Goal: Transaction & Acquisition: Purchase product/service

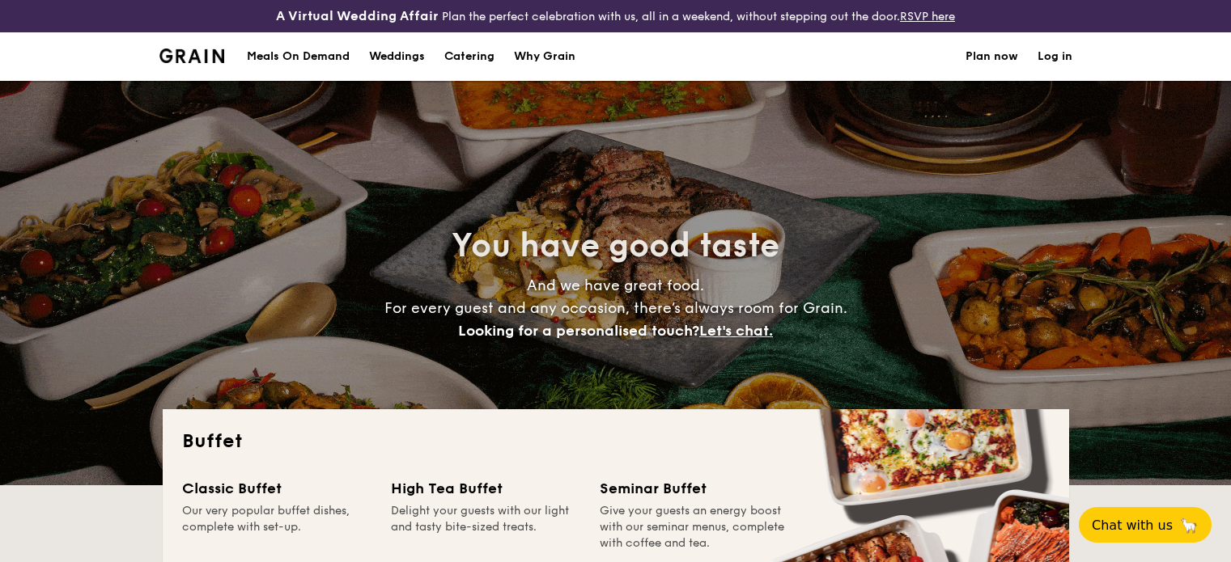
select select
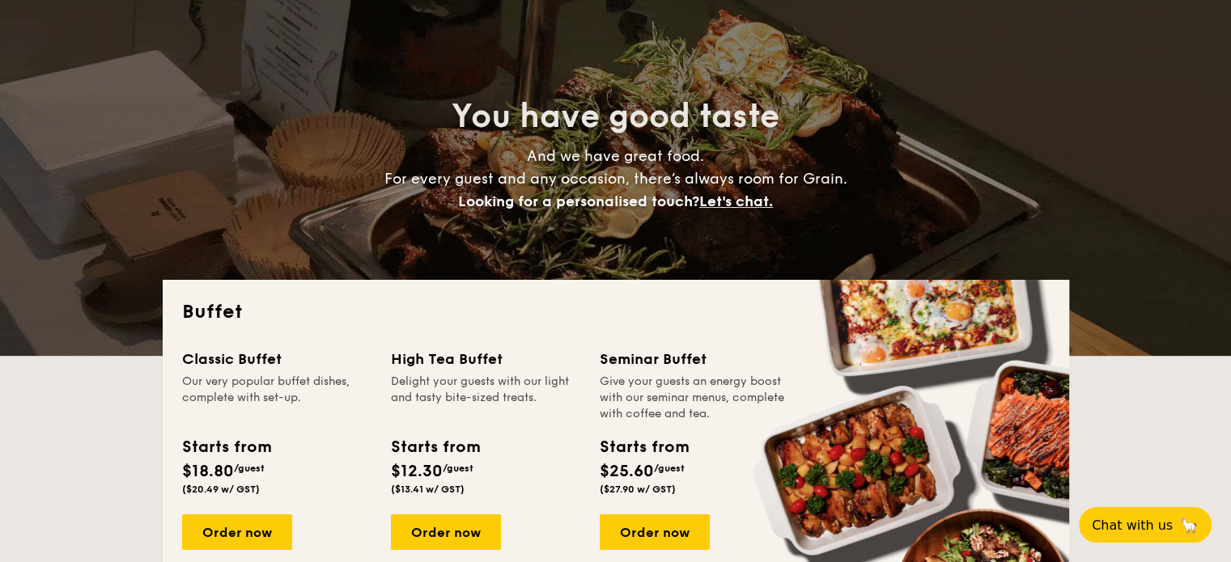
scroll to position [243, 0]
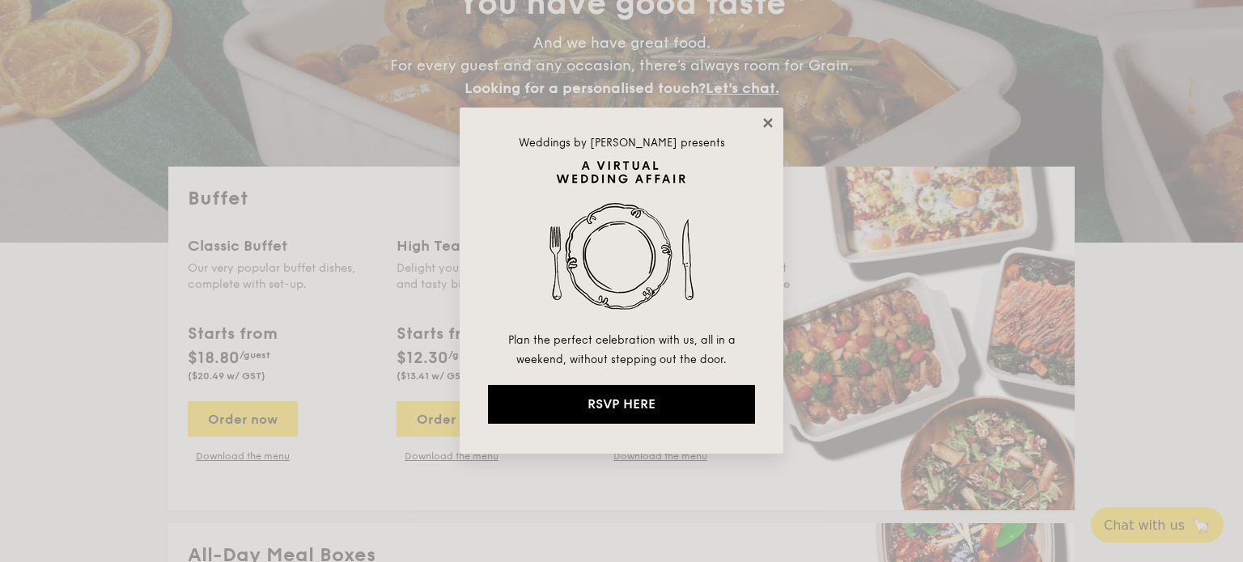
click at [770, 124] on icon at bounding box center [768, 123] width 15 height 15
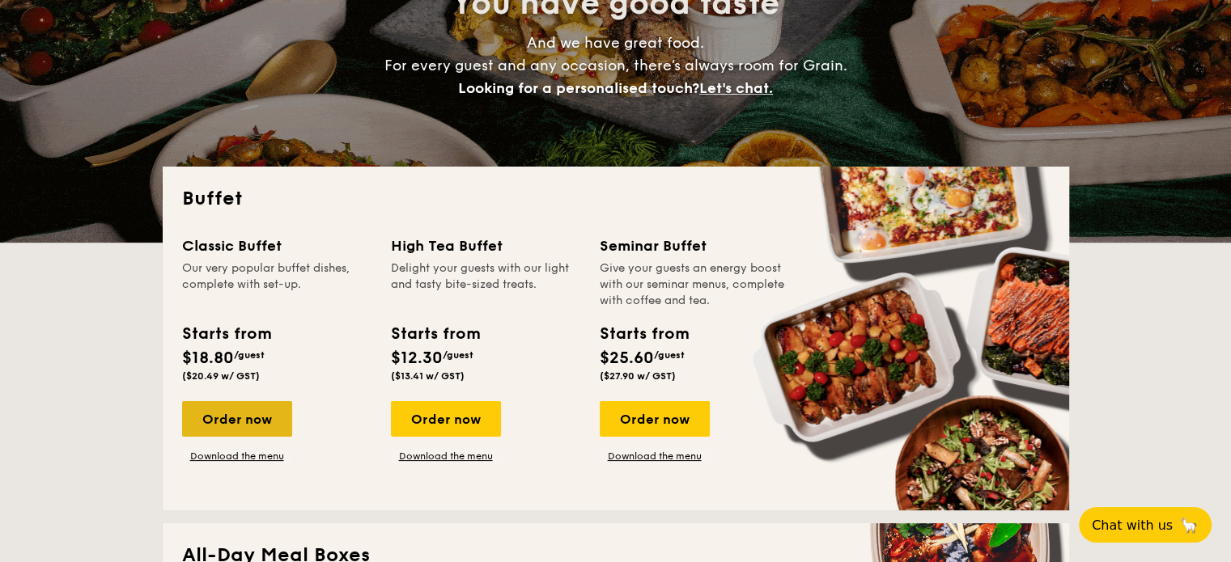
scroll to position [324, 0]
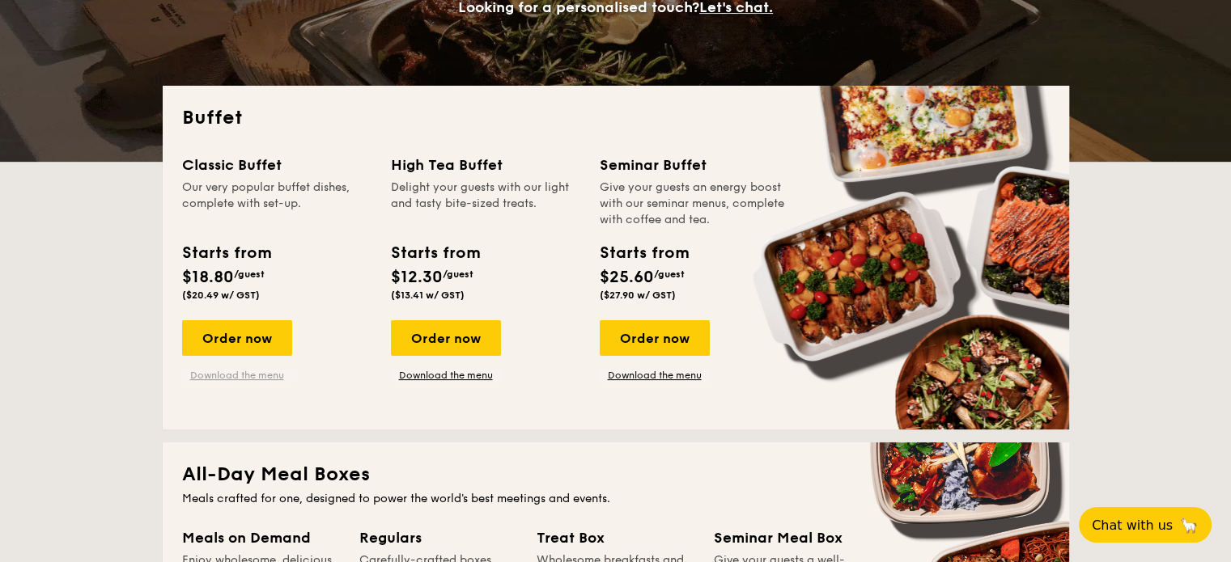
click at [249, 376] on link "Download the menu" at bounding box center [237, 375] width 110 height 13
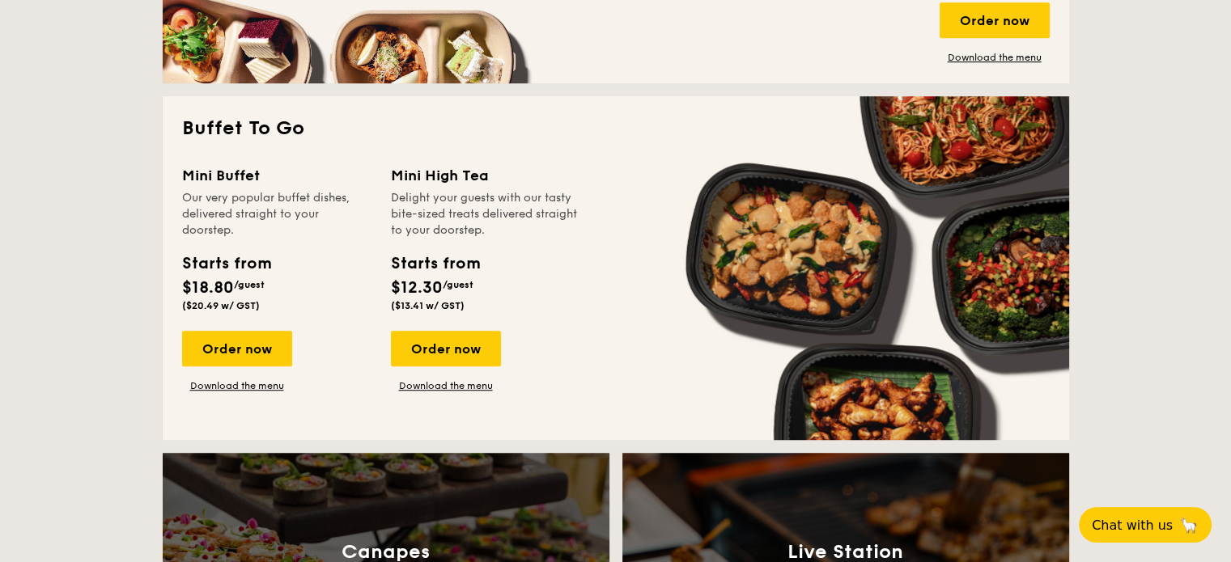
scroll to position [1052, 0]
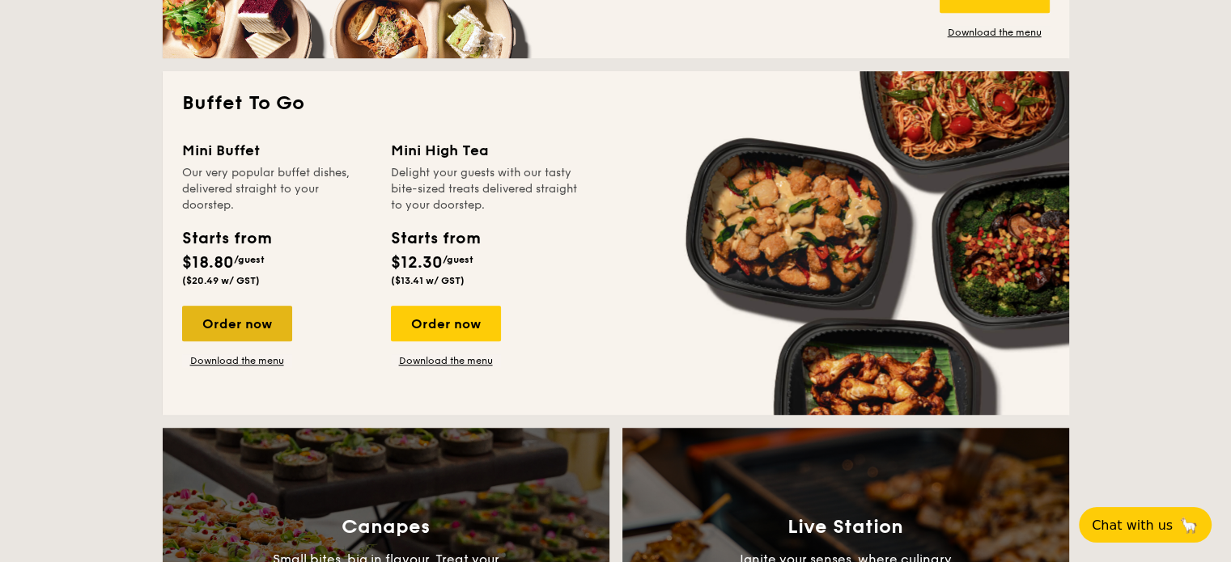
click at [260, 323] on div "Order now" at bounding box center [237, 324] width 110 height 36
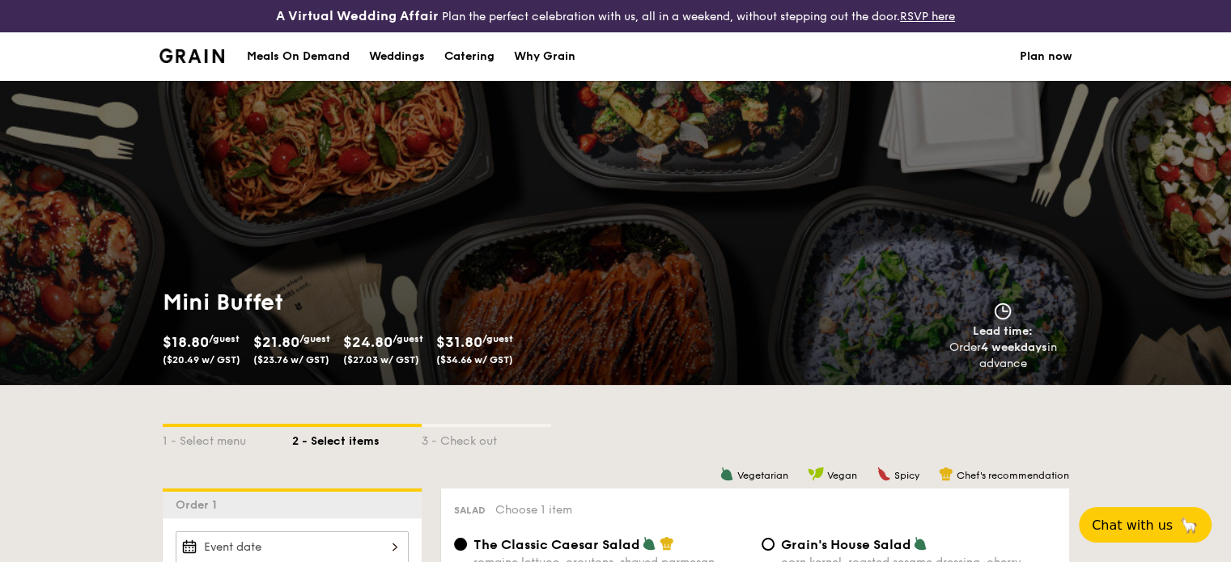
scroll to position [162, 0]
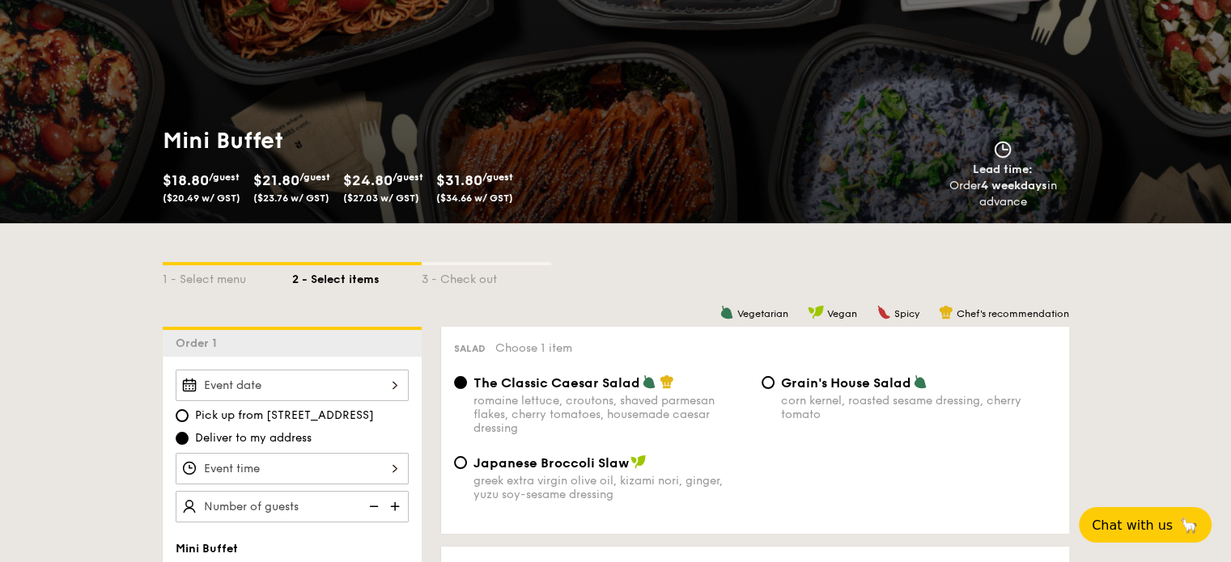
select select
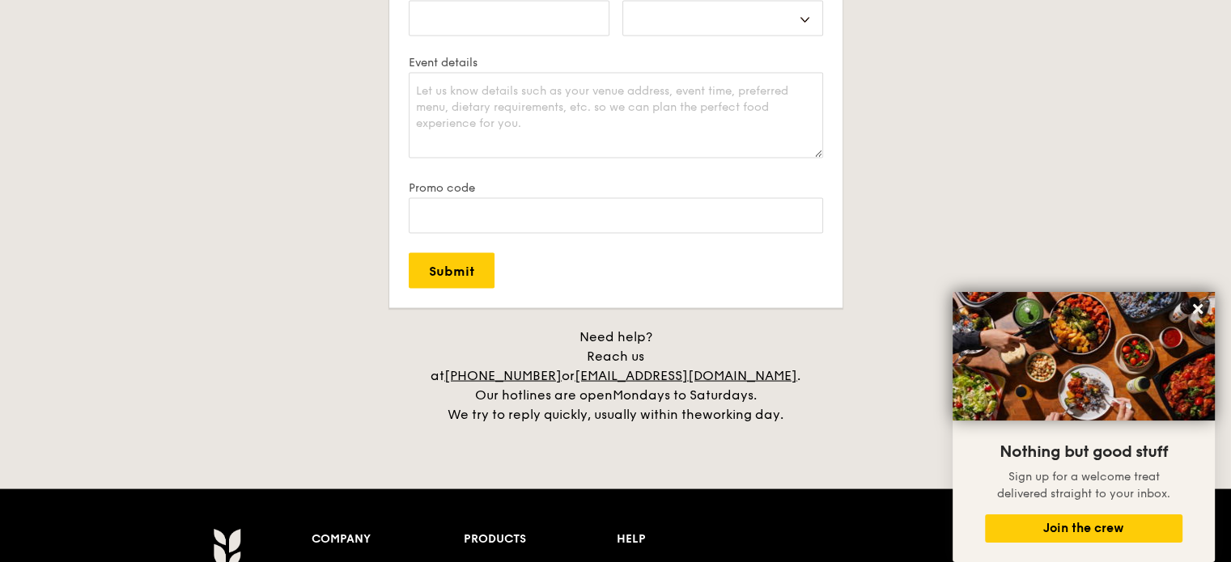
scroll to position [3143, 0]
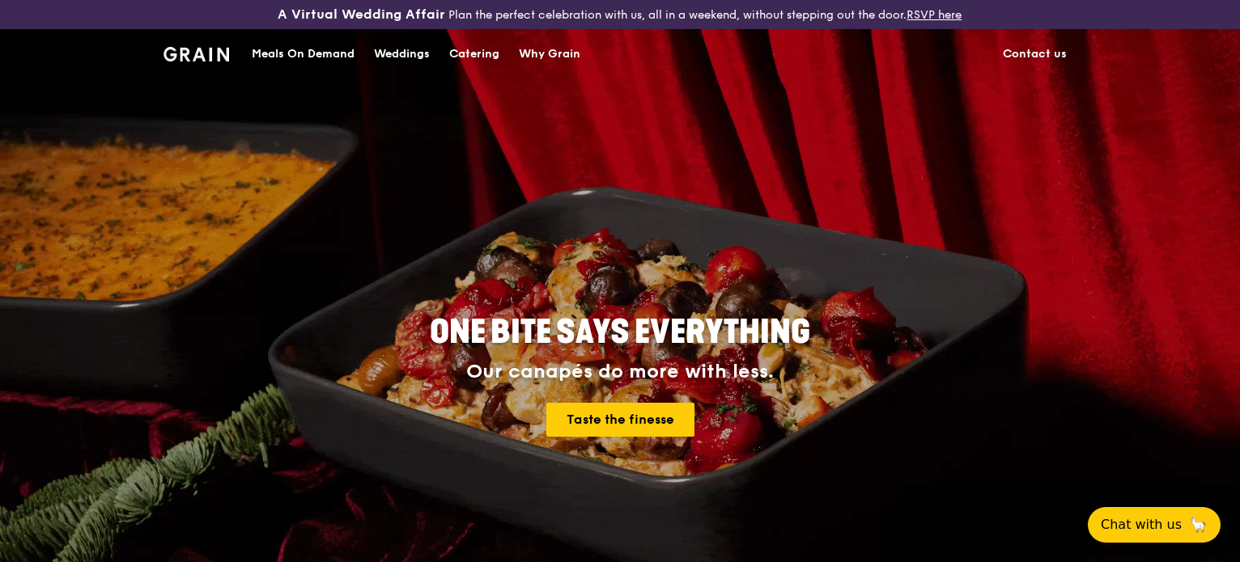
click at [321, 51] on div "Meals On Demand" at bounding box center [303, 54] width 103 height 49
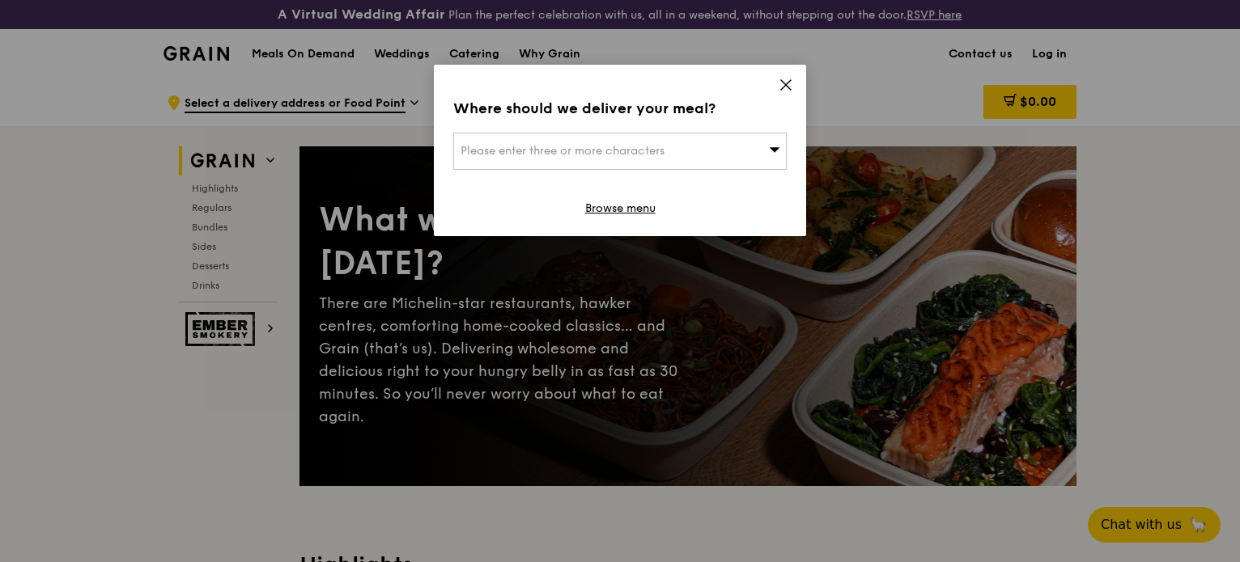
click at [789, 90] on icon at bounding box center [785, 85] width 15 height 15
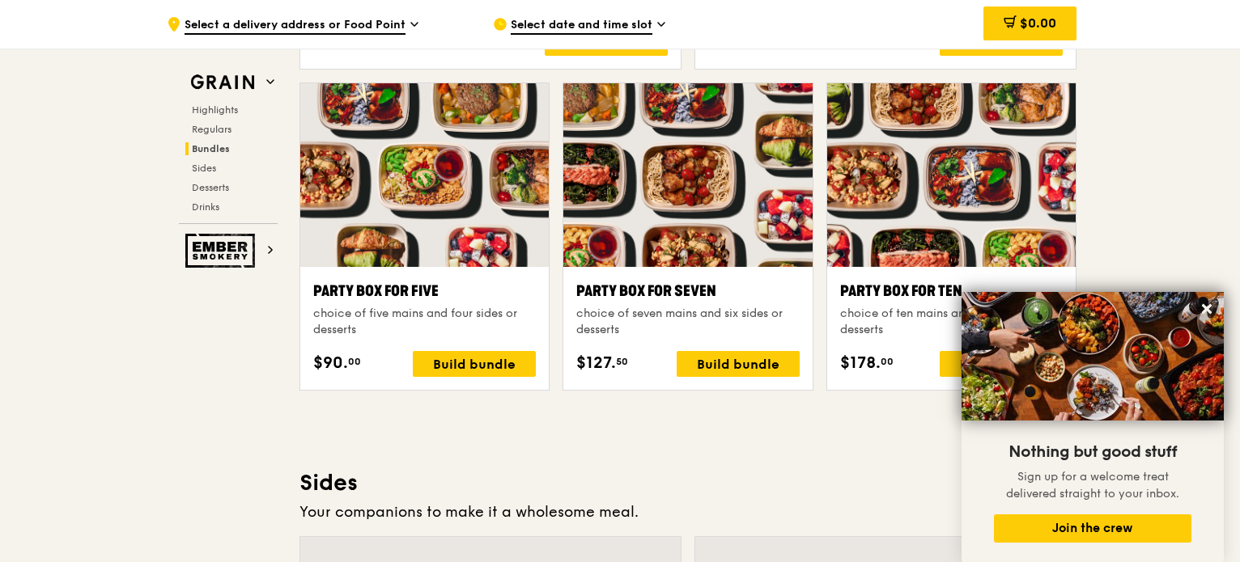
scroll to position [3237, 0]
